Goal: Task Accomplishment & Management: Complete application form

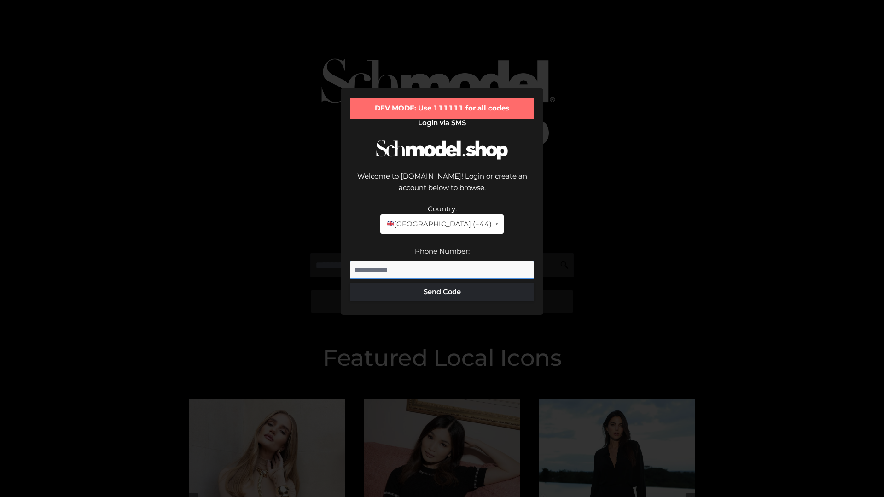
click at [442, 261] on input "Phone Number:" at bounding box center [442, 270] width 184 height 18
type input "**********"
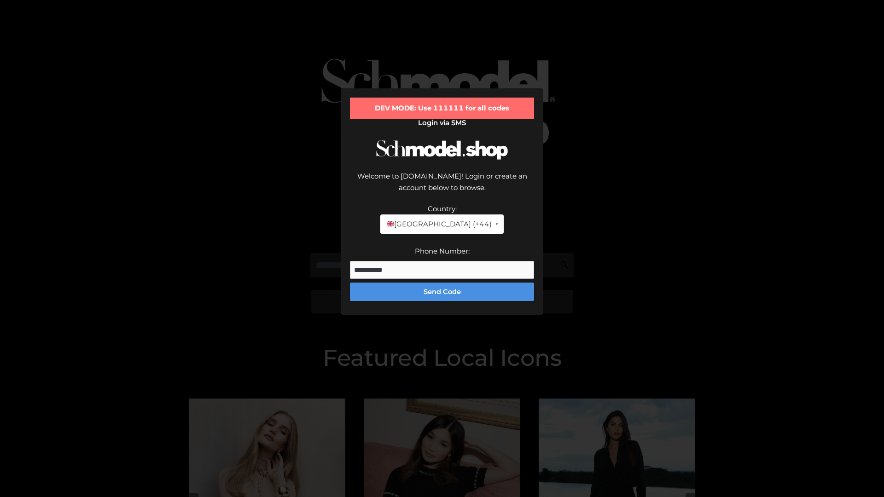
click at [442, 283] on button "Send Code" at bounding box center [442, 292] width 184 height 18
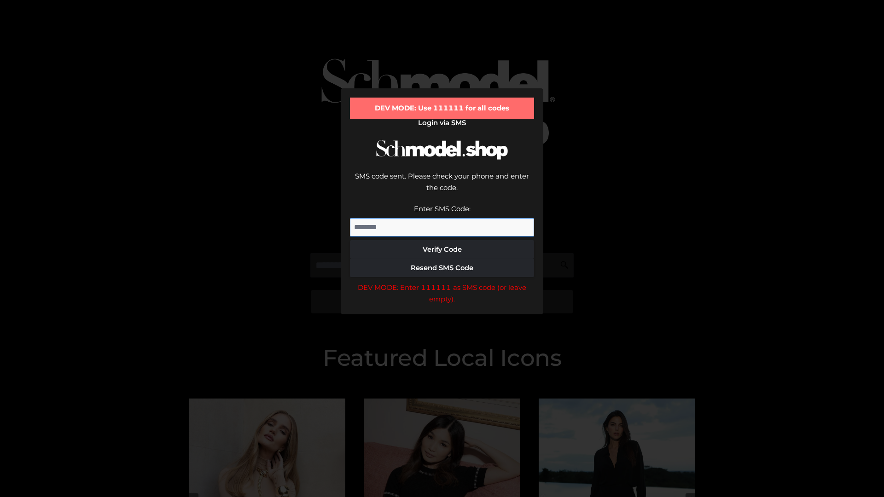
click at [442, 218] on input "Enter SMS Code:" at bounding box center [442, 227] width 184 height 18
type input "******"
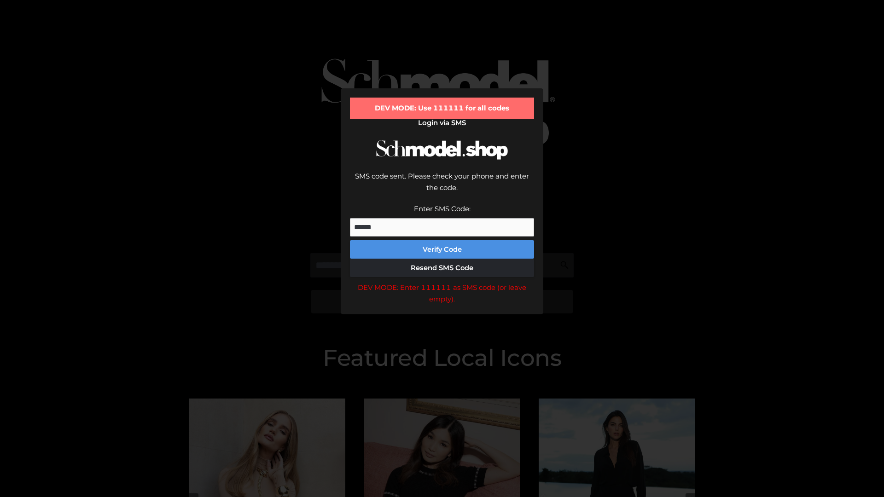
click at [442, 240] on button "Verify Code" at bounding box center [442, 249] width 184 height 18
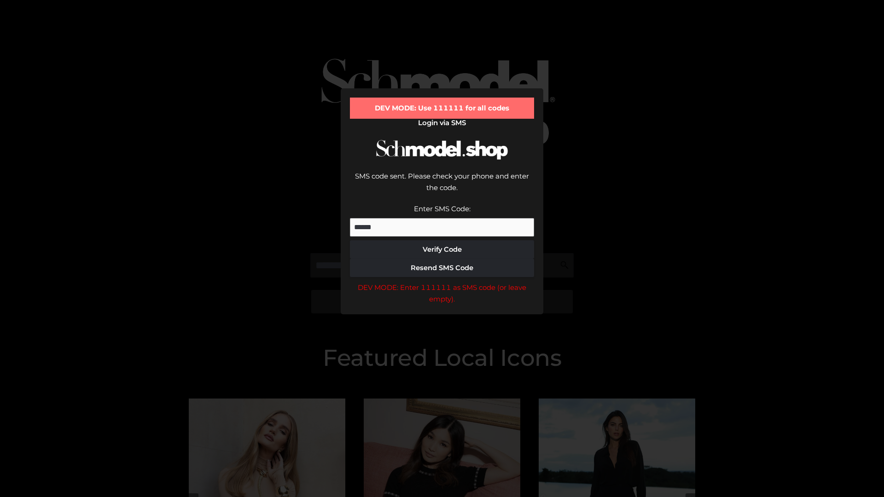
click at [442, 282] on div "DEV MODE: Enter 111111 as SMS code (or leave empty)." at bounding box center [442, 293] width 184 height 23
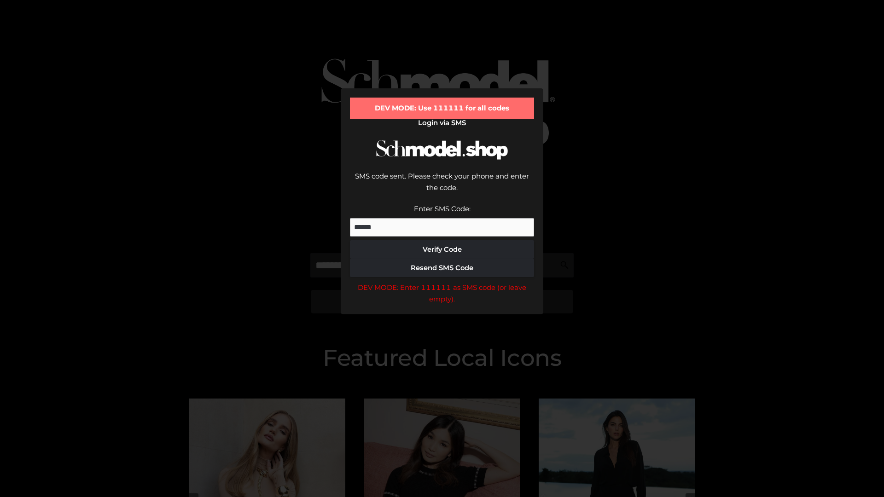
click at [442, 282] on div "DEV MODE: Enter 111111 as SMS code (or leave empty)." at bounding box center [442, 293] width 184 height 23
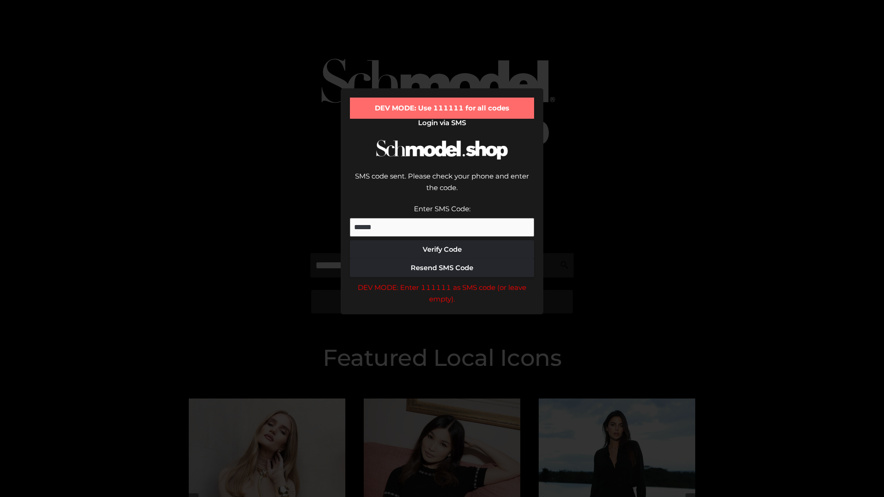
click at [442, 282] on div "DEV MODE: Enter 111111 as SMS code (or leave empty)." at bounding box center [442, 293] width 184 height 23
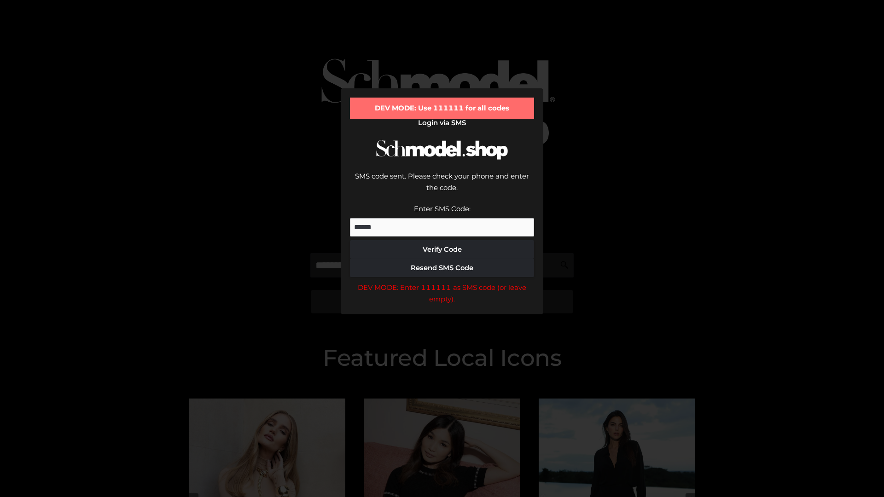
click at [442, 282] on div "DEV MODE: Enter 111111 as SMS code (or leave empty)." at bounding box center [442, 293] width 184 height 23
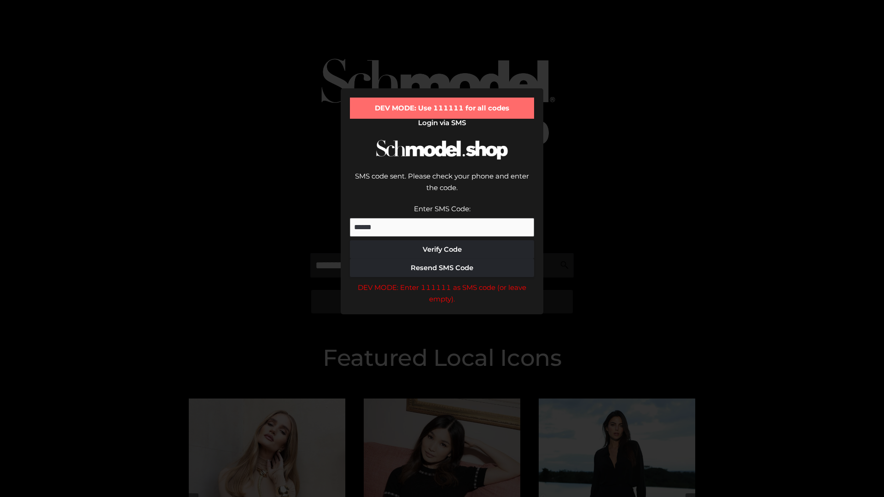
click at [442, 282] on div "DEV MODE: Enter 111111 as SMS code (or leave empty)." at bounding box center [442, 293] width 184 height 23
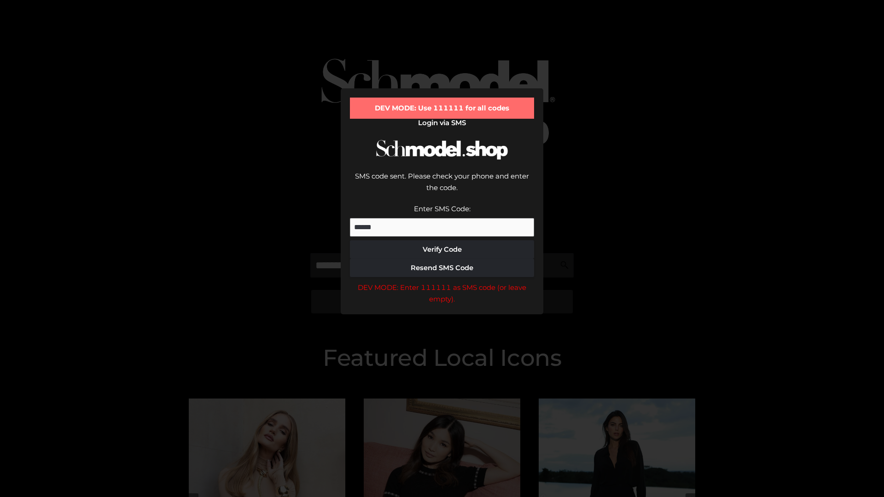
click at [442, 282] on div "DEV MODE: Enter 111111 as SMS code (or leave empty)." at bounding box center [442, 293] width 184 height 23
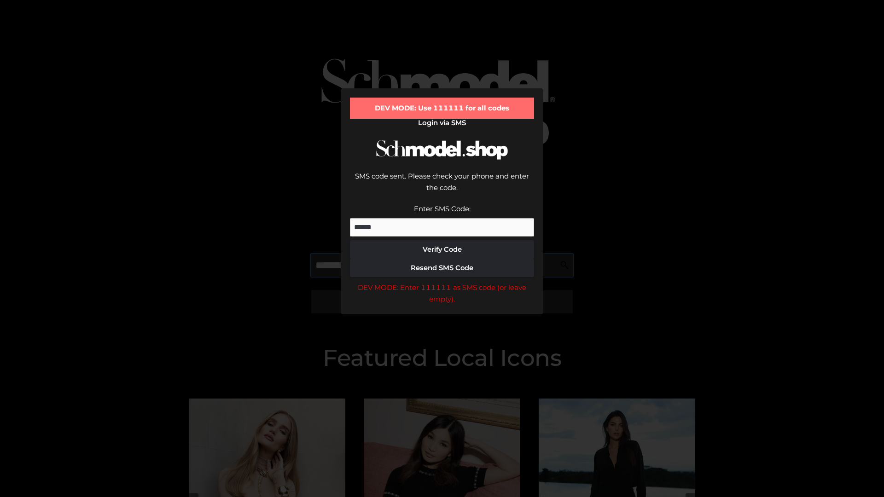
scroll to position [0, 47]
click at [442, 282] on div "DEV MODE: Enter 111111 as SMS code (or leave empty)." at bounding box center [442, 293] width 184 height 23
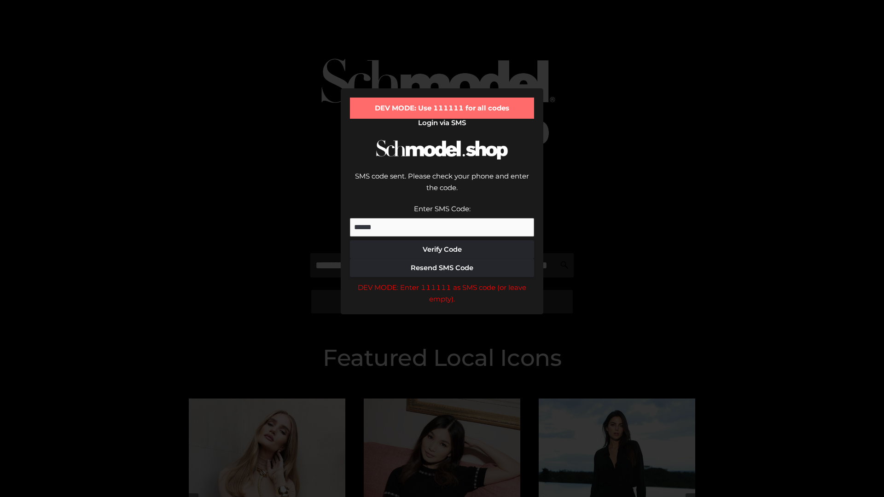
click at [442, 282] on div "DEV MODE: Enter 111111 as SMS code (or leave empty)." at bounding box center [442, 293] width 184 height 23
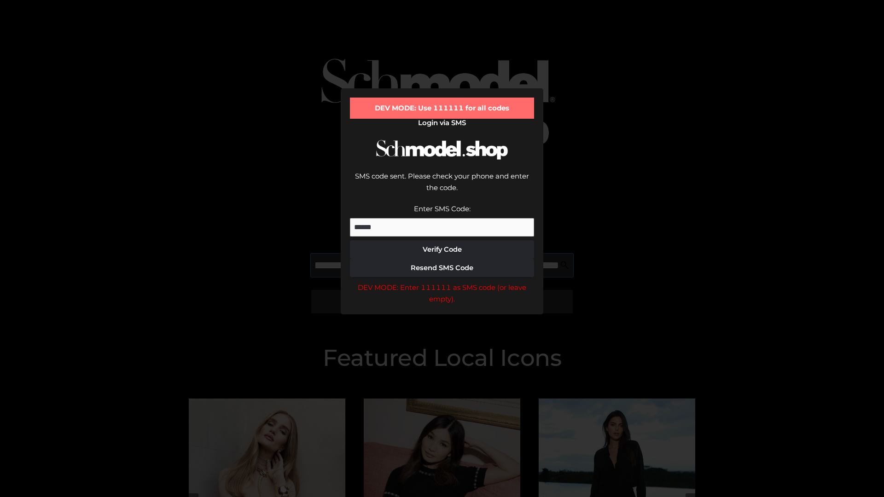
scroll to position [0, 100]
click at [442, 282] on div "DEV MODE: Enter 111111 as SMS code (or leave empty)." at bounding box center [442, 293] width 184 height 23
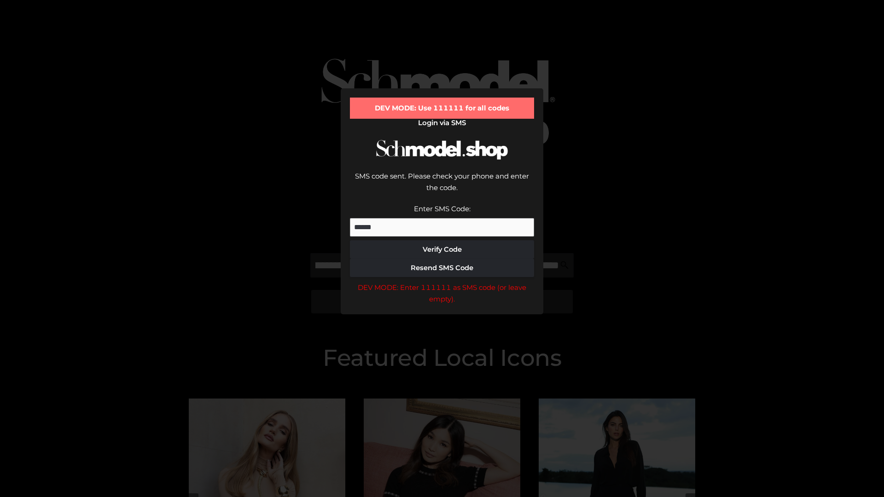
click at [442, 282] on div "DEV MODE: Enter 111111 as SMS code (or leave empty)." at bounding box center [442, 293] width 184 height 23
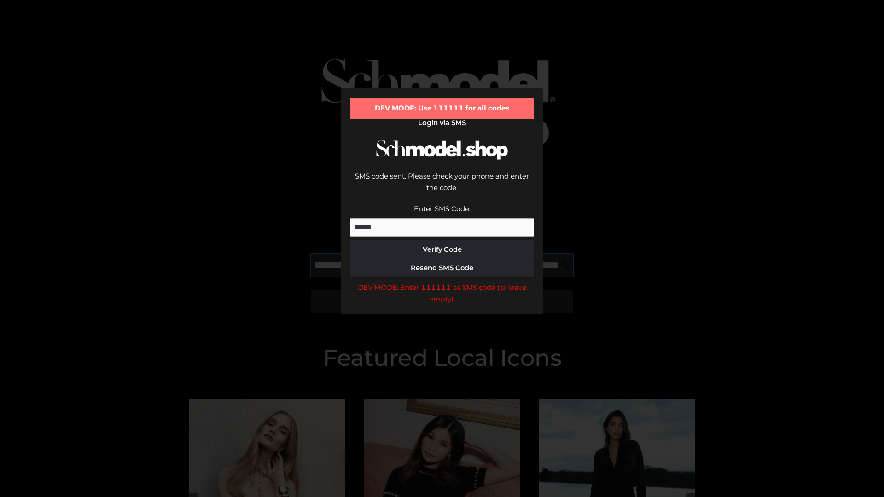
scroll to position [0, 156]
click at [442, 282] on div "DEV MODE: Enter 111111 as SMS code (or leave empty)." at bounding box center [442, 293] width 184 height 23
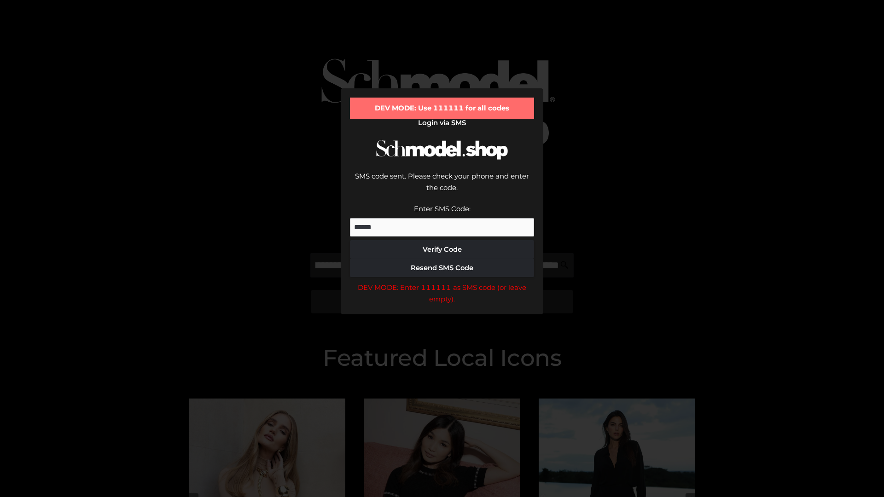
click at [442, 282] on div "DEV MODE: Enter 111111 as SMS code (or leave empty)." at bounding box center [442, 293] width 184 height 23
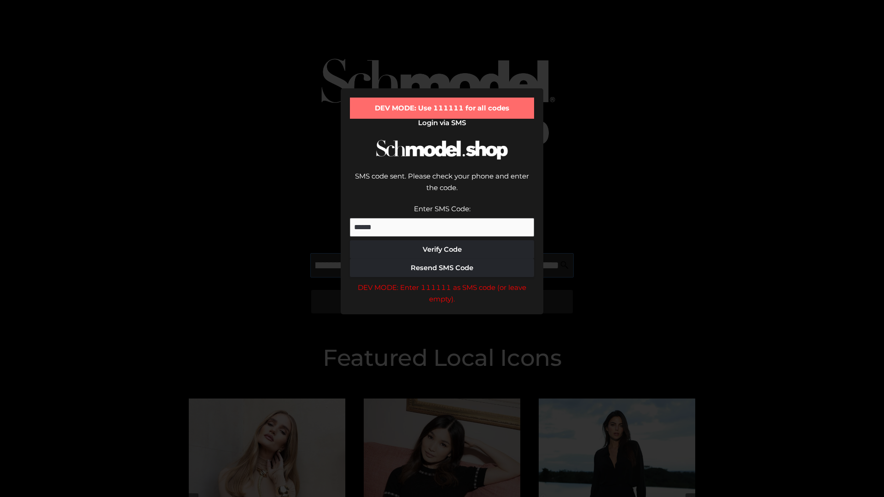
scroll to position [0, 214]
click at [442, 282] on div "DEV MODE: Enter 111111 as SMS code (or leave empty)." at bounding box center [442, 293] width 184 height 23
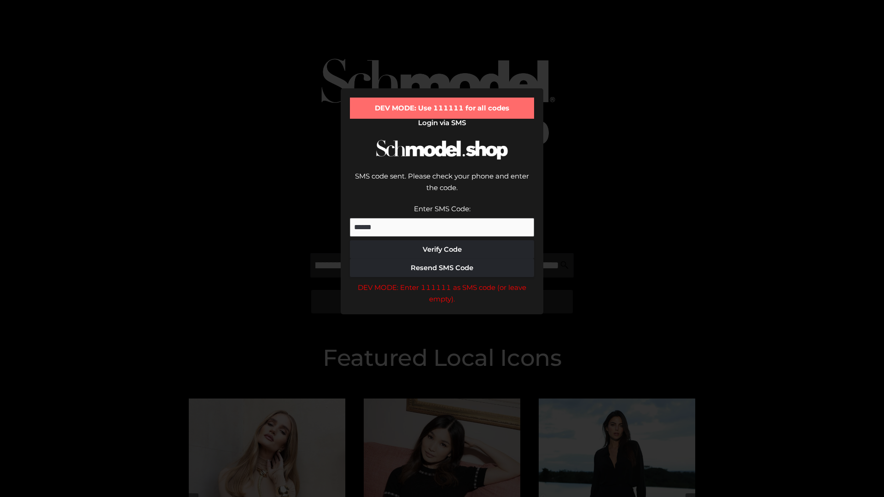
click at [442, 282] on div "DEV MODE: Enter 111111 as SMS code (or leave empty)." at bounding box center [442, 293] width 184 height 23
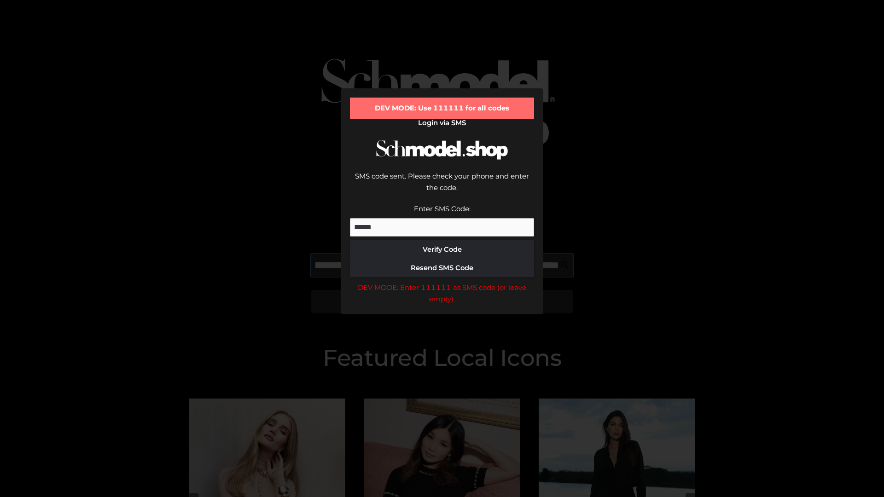
scroll to position [0, 267]
click at [442, 282] on div "DEV MODE: Enter 111111 as SMS code (or leave empty)." at bounding box center [442, 293] width 184 height 23
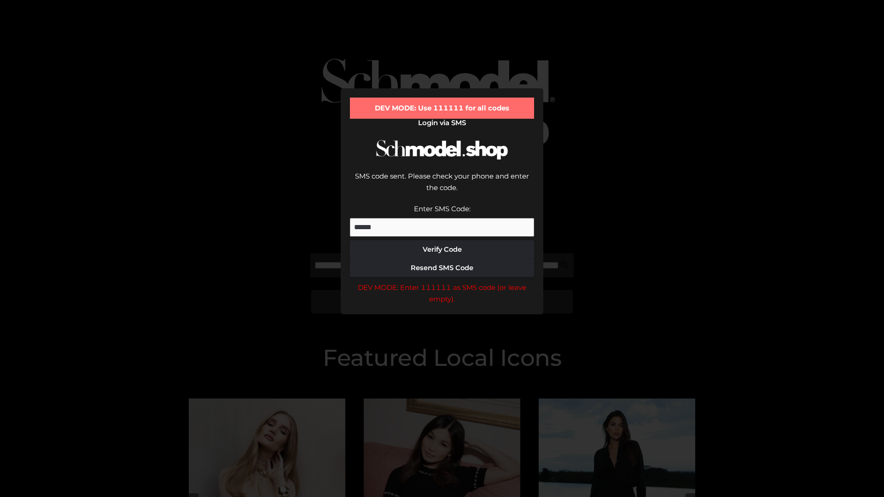
click at [442, 282] on div "DEV MODE: Enter 111111 as SMS code (or leave empty)." at bounding box center [442, 293] width 184 height 23
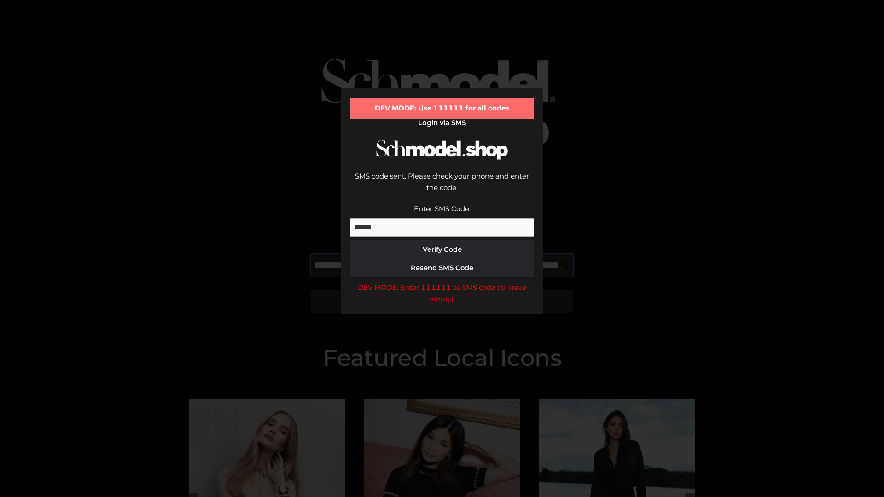
scroll to position [0, 323]
click at [442, 282] on div "DEV MODE: Enter 111111 as SMS code (or leave empty)." at bounding box center [442, 293] width 184 height 23
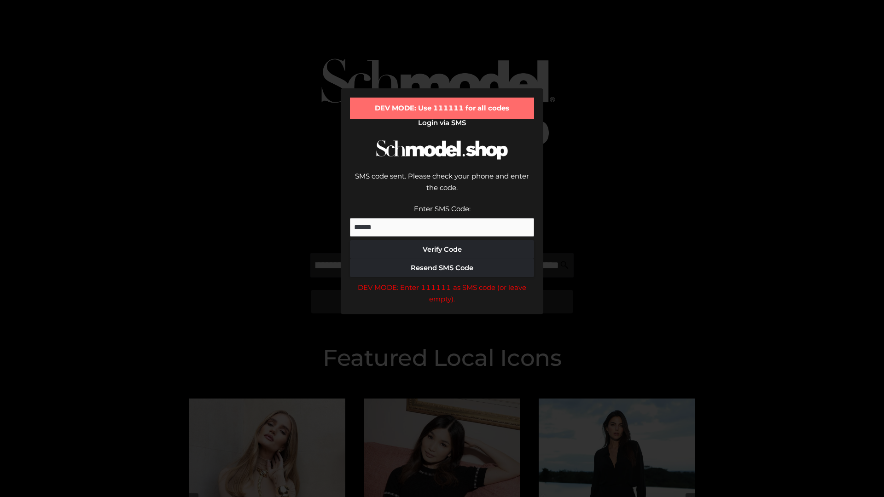
click at [442, 282] on div "DEV MODE: Enter 111111 as SMS code (or leave empty)." at bounding box center [442, 293] width 184 height 23
type input "**********"
click at [442, 282] on div "DEV MODE: Enter 111111 as SMS code (or leave empty)." at bounding box center [442, 293] width 184 height 23
